Goal: Transaction & Acquisition: Purchase product/service

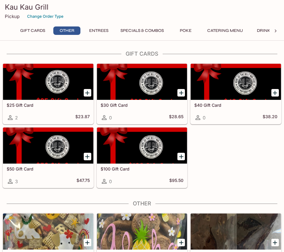
scroll to position [340, 0]
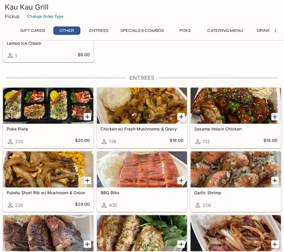
click at [227, 138] on div "132 $18.00" at bounding box center [235, 141] width 83 height 7
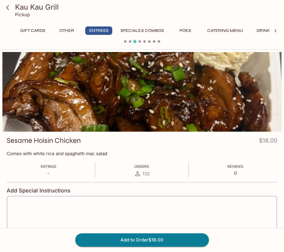
scroll to position [52, 0]
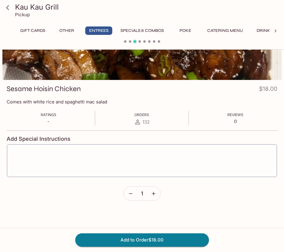
click at [156, 191] on icon "button" at bounding box center [154, 194] width 6 height 6
click at [136, 243] on button "Add to Order $36.00" at bounding box center [142, 240] width 134 height 13
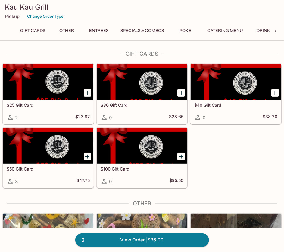
scroll to position [403, 0]
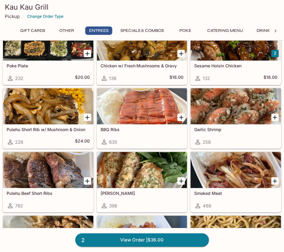
click at [113, 127] on h5 "BBQ Ribs" at bounding box center [142, 129] width 83 height 5
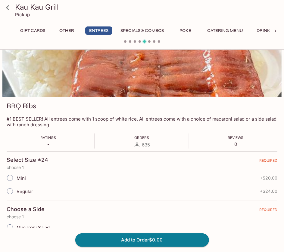
scroll to position [40, 0]
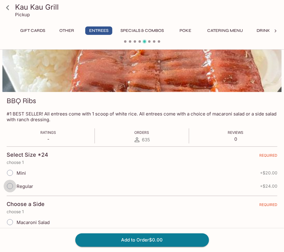
click at [10, 186] on input "Regular" at bounding box center [10, 186] width 13 height 13
radio input "true"
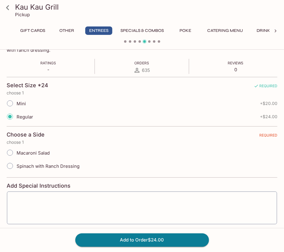
scroll to position [118, 0]
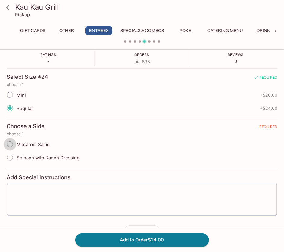
click at [10, 140] on input "Macaroni Salad" at bounding box center [10, 144] width 13 height 13
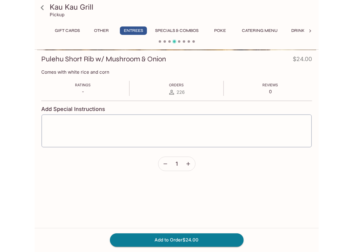
scroll to position [0, 0]
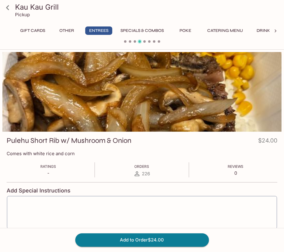
click at [145, 42] on span at bounding box center [144, 41] width 2 height 2
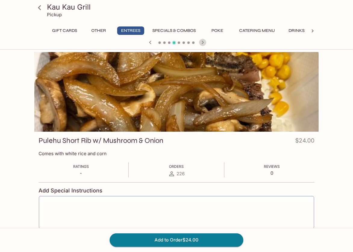
click at [202, 44] on icon "button" at bounding box center [203, 42] width 2 height 3
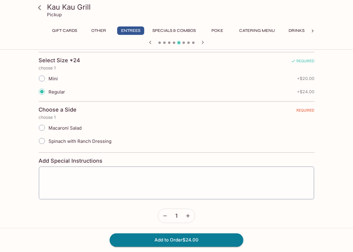
scroll to position [136, 0]
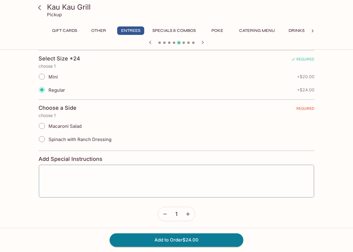
click at [42, 126] on input "Macaroni Salad" at bounding box center [42, 126] width 13 height 13
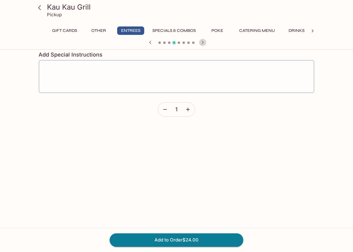
click at [203, 41] on icon "button" at bounding box center [202, 42] width 7 height 7
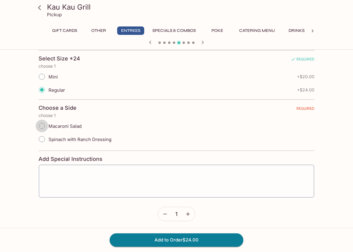
click at [42, 125] on input "Macaroni Salad" at bounding box center [42, 126] width 13 height 13
radio input "true"
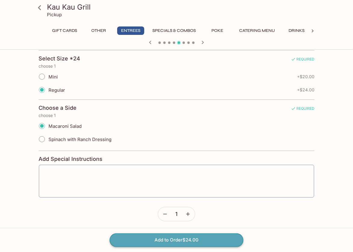
click at [153, 238] on button "Add to Order $24.00" at bounding box center [177, 240] width 134 height 13
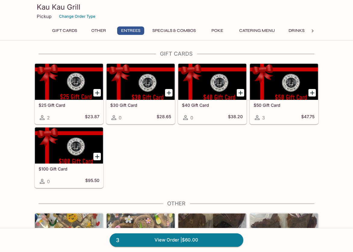
scroll to position [340, 0]
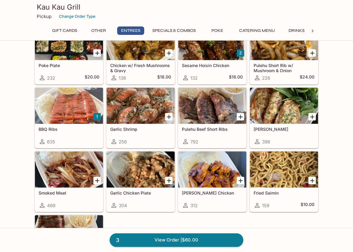
click at [143, 181] on div at bounding box center [141, 170] width 68 height 36
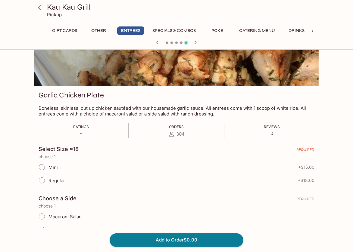
scroll to position [65, 0]
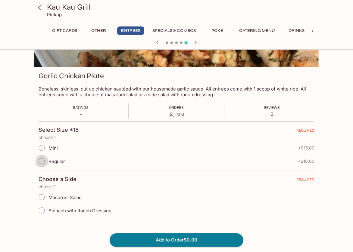
click at [42, 164] on input "Regular" at bounding box center [42, 161] width 13 height 13
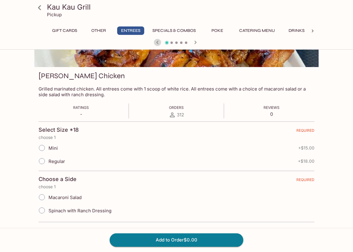
click at [156, 43] on icon "button" at bounding box center [157, 42] width 7 height 7
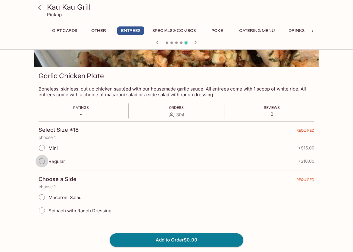
click at [44, 163] on input "Regular" at bounding box center [42, 161] width 13 height 13
radio input "true"
click at [41, 211] on input "Spinach with Ranch Dressing" at bounding box center [42, 210] width 13 height 13
radio input "true"
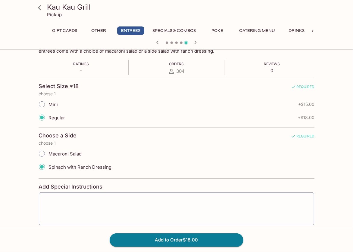
scroll to position [112, 0]
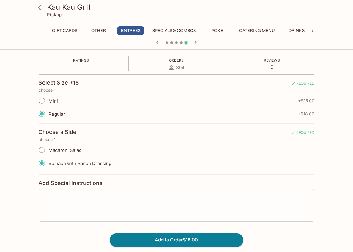
click at [145, 213] on textarea at bounding box center [176, 205] width 267 height 23
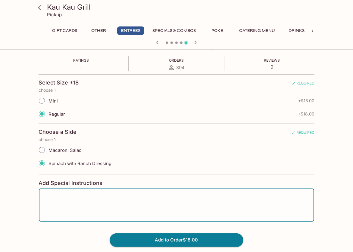
type textarea "l"
type textarea "please label **FOR [PERSON_NAME]**"
click at [187, 243] on button "Add to Order $18.00" at bounding box center [177, 240] width 134 height 13
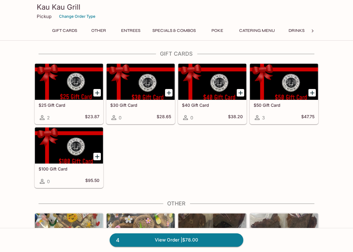
scroll to position [1238, 0]
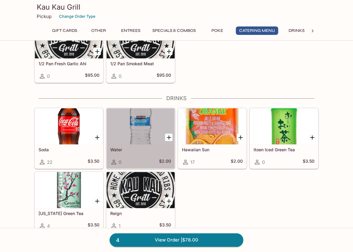
click at [138, 112] on div at bounding box center [141, 126] width 68 height 36
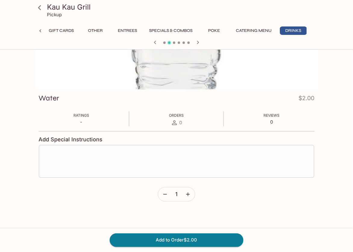
scroll to position [59, 0]
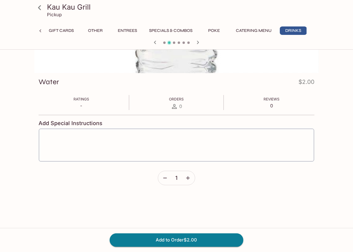
click at [189, 176] on icon "button" at bounding box center [188, 178] width 6 height 6
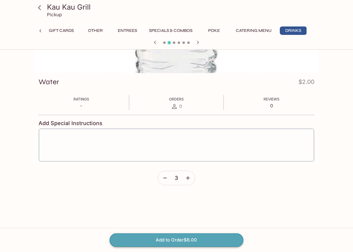
click at [163, 243] on button "Add to Order $6.00" at bounding box center [177, 240] width 134 height 13
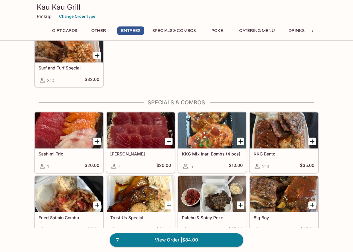
scroll to position [531, 0]
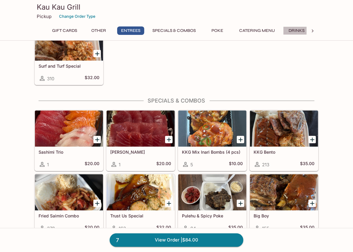
click at [284, 30] on button "Drinks" at bounding box center [296, 30] width 27 height 8
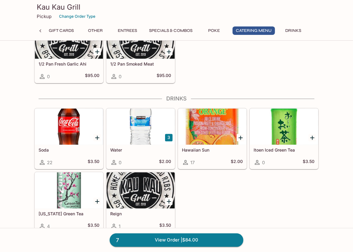
scroll to position [1238, 0]
click at [68, 120] on div at bounding box center [69, 126] width 68 height 36
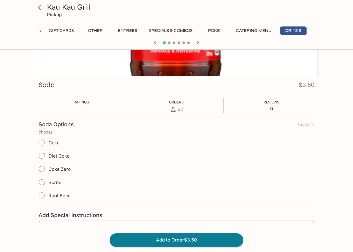
scroll to position [77, 0]
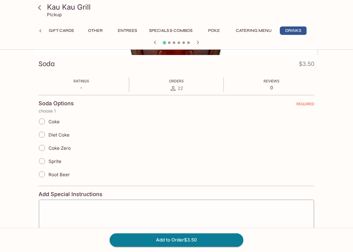
click at [42, 136] on input "Diet Coke" at bounding box center [42, 135] width 13 height 13
radio input "true"
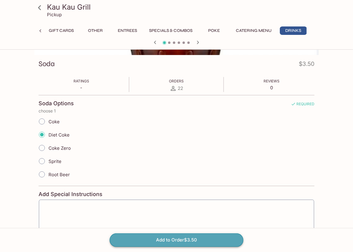
click at [142, 238] on button "Add to Order $3.50" at bounding box center [177, 240] width 134 height 13
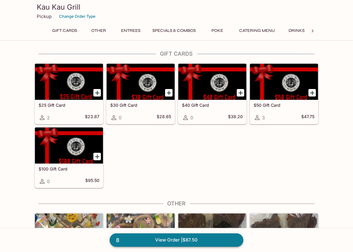
click at [178, 237] on link "8 View Order | $87.50" at bounding box center [177, 240] width 134 height 13
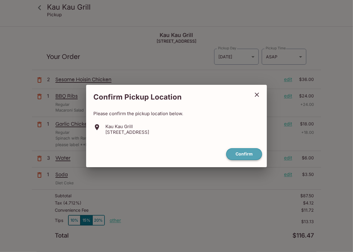
click at [243, 155] on button "Confirm" at bounding box center [244, 154] width 36 height 12
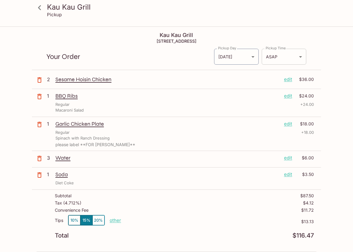
click at [284, 55] on body "Kau Kau Grill Pickup Kau Kau Grill [STREET_ADDRESS] Your Order Pickup Day [DATE…" at bounding box center [176, 153] width 353 height 252
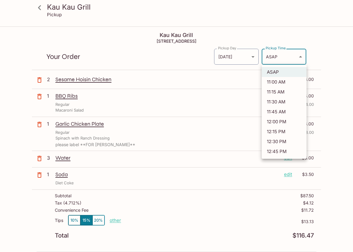
click at [275, 83] on li "11:00 AM" at bounding box center [284, 82] width 45 height 10
type input "[DATE]T21:00:53.000000Z"
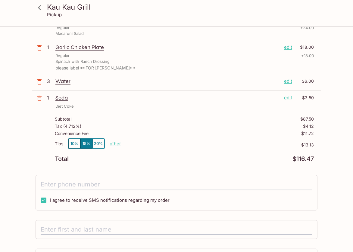
scroll to position [100, 0]
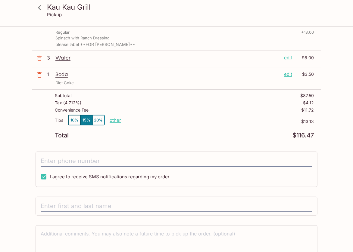
click at [118, 121] on p "other" at bounding box center [115, 120] width 11 height 6
click at [146, 118] on input "13.13" at bounding box center [150, 120] width 19 height 7
type input "0.00"
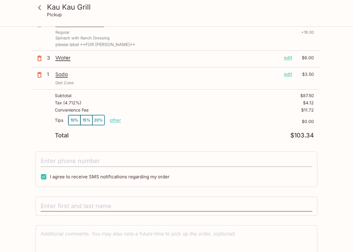
click at [77, 163] on input "tel" at bounding box center [177, 161] width 272 height 11
type input "[PHONE_NUMBER]"
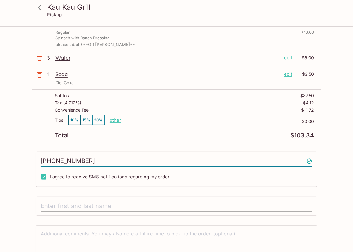
click at [73, 205] on input "text" at bounding box center [177, 206] width 272 height 11
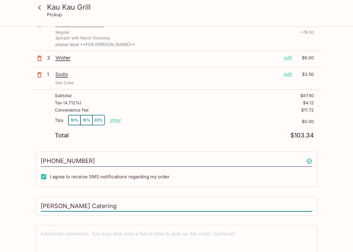
type input "[PERSON_NAME] Catering"
click at [83, 221] on div "Kau Kau Grill [STREET_ADDRESS] Your Order Pickup Day [DATE] [DATE] Pickup Day P…" at bounding box center [176, 104] width 289 height 355
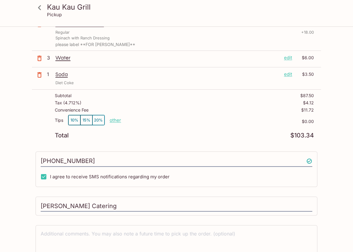
click at [86, 231] on textarea at bounding box center [177, 241] width 272 height 21
type textarea "Utensils & Napkins for 4ppl"
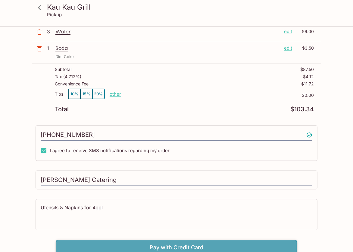
click at [157, 244] on button "Pay with Credit Card" at bounding box center [176, 247] width 241 height 15
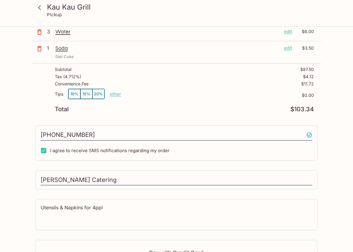
scroll to position [216, 0]
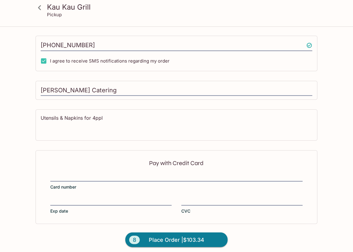
click at [87, 173] on div at bounding box center [176, 177] width 252 height 8
click at [87, 174] on input "Card number" at bounding box center [176, 174] width 252 height 0
click at [87, 177] on div at bounding box center [176, 177] width 252 height 8
click at [87, 174] on input "Card number" at bounding box center [176, 174] width 252 height 0
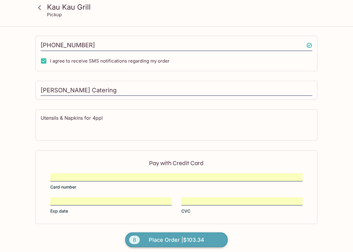
click at [179, 235] on span "Place Order | $103.34" at bounding box center [176, 240] width 55 height 10
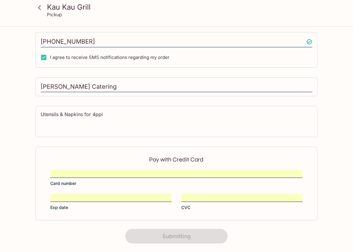
scroll to position [95, 0]
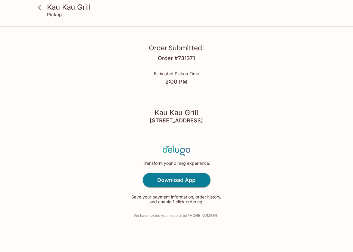
click at [169, 60] on h4 "Order # 731371" at bounding box center [176, 58] width 37 height 7
